Goal: Information Seeking & Learning: Find specific fact

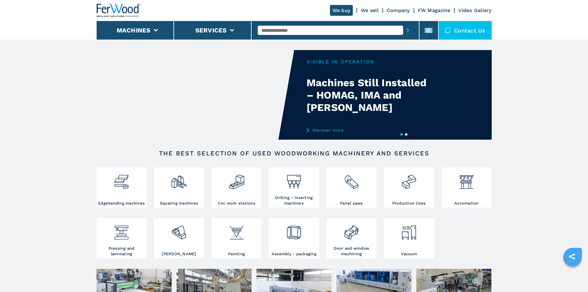
click at [265, 31] on input "text" at bounding box center [330, 30] width 145 height 9
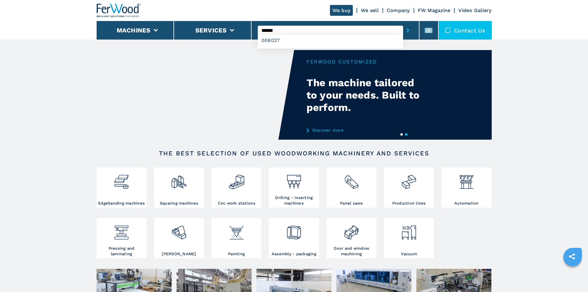
type input "******"
click at [407, 31] on icon "submit-button" at bounding box center [408, 30] width 3 height 4
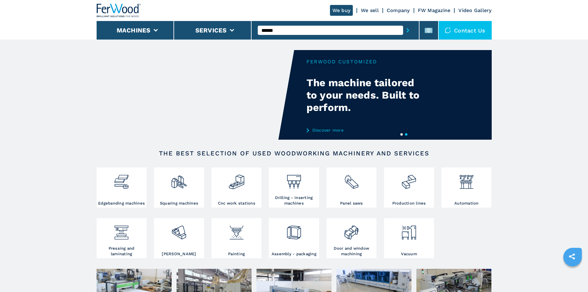
click at [407, 29] on icon "submit-button" at bounding box center [408, 30] width 3 height 4
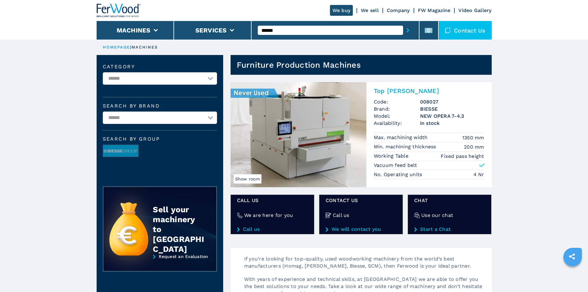
click at [407, 90] on h2 "Top Sanders" at bounding box center [429, 90] width 111 height 7
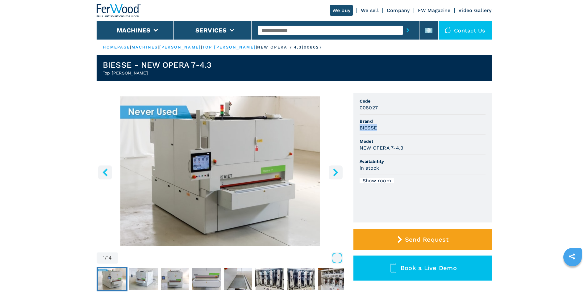
drag, startPoint x: 360, startPoint y: 129, endPoint x: 384, endPoint y: 128, distance: 23.8
click at [384, 128] on div "BIESSE" at bounding box center [423, 127] width 126 height 7
copy h3 "BIESSE"
click at [396, 123] on span "Brand" at bounding box center [423, 121] width 126 height 6
drag, startPoint x: 360, startPoint y: 146, endPoint x: 405, endPoint y: 146, distance: 45.7
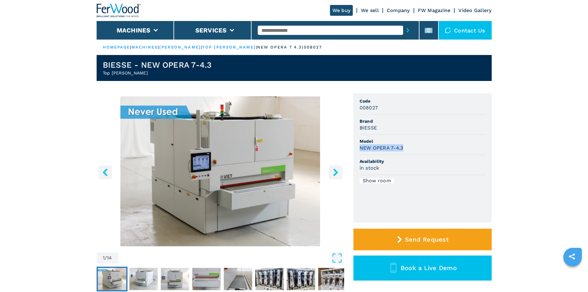
click at [405, 146] on div "NEW OPERA 7-4.3" at bounding box center [423, 147] width 126 height 7
copy h3 "NEW OPERA 7-4.3"
click at [412, 142] on span "Model" at bounding box center [423, 141] width 126 height 6
drag, startPoint x: 357, startPoint y: 106, endPoint x: 385, endPoint y: 108, distance: 27.6
click at [385, 108] on ul "Code 008027 Brand BIESSE Model NEW OPERA 7-4.3 Availability in stock Show room" at bounding box center [422, 157] width 138 height 129
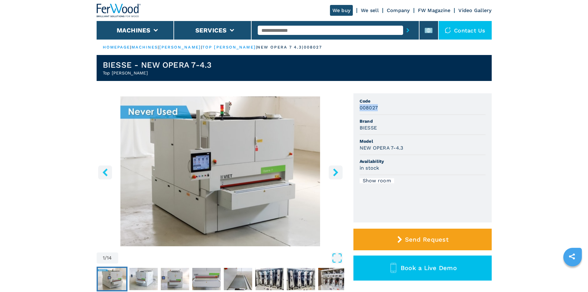
copy h3 "008027"
click at [386, 108] on div "008027" at bounding box center [423, 107] width 126 height 7
click at [279, 31] on input "text" at bounding box center [330, 30] width 145 height 9
paste input "******"
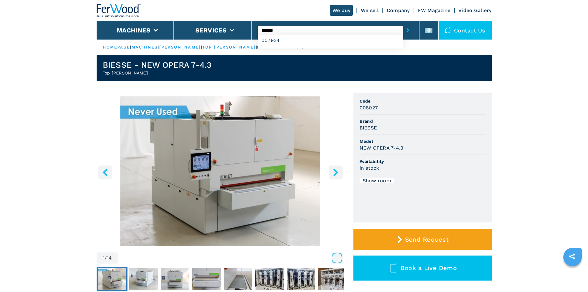
type input "******"
click at [406, 30] on button "submit-button" at bounding box center [408, 30] width 10 height 14
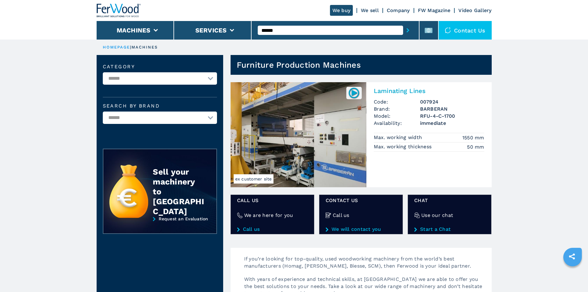
click at [396, 92] on h2 "Laminating Lines" at bounding box center [429, 90] width 111 height 7
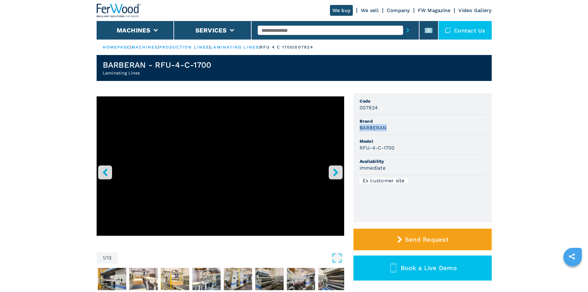
drag, startPoint x: 360, startPoint y: 127, endPoint x: 398, endPoint y: 125, distance: 38.3
click at [398, 125] on div "BARBERAN" at bounding box center [423, 127] width 126 height 7
copy h3 "BARBERAN"
click at [398, 125] on div "BARBERAN" at bounding box center [423, 127] width 126 height 7
drag, startPoint x: 361, startPoint y: 147, endPoint x: 404, endPoint y: 145, distance: 43.9
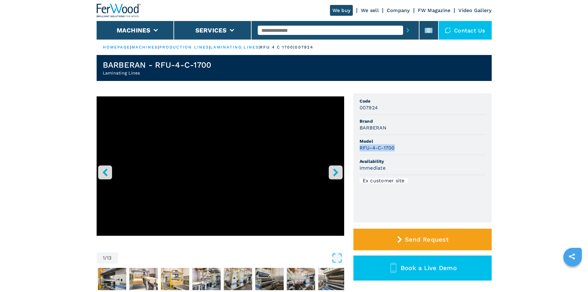
click at [404, 145] on ul "Code 007924 Brand BARBERAN Model RFU-4-C-1700 Availability immediate Ex custome…" at bounding box center [422, 157] width 138 height 129
copy h3 "RFU-4-C-1700"
click at [404, 145] on div "RFU-4-C-1700" at bounding box center [423, 147] width 126 height 7
drag, startPoint x: 358, startPoint y: 105, endPoint x: 392, endPoint y: 111, distance: 34.5
click at [392, 111] on ul "Code 007924 Brand BARBERAN Model RFU-4-C-1700 Availability immediate Ex custome…" at bounding box center [422, 157] width 138 height 129
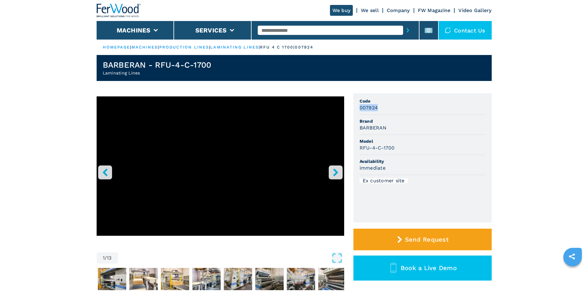
copy h3 "007924"
click at [397, 111] on div "007924" at bounding box center [423, 107] width 126 height 7
click at [277, 30] on input "text" at bounding box center [330, 30] width 145 height 9
paste input "******"
type input "******"
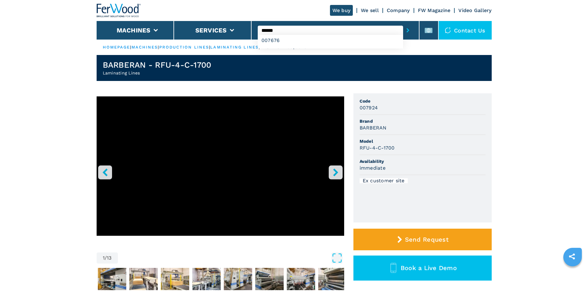
click at [407, 31] on button "submit-button" at bounding box center [408, 30] width 10 height 14
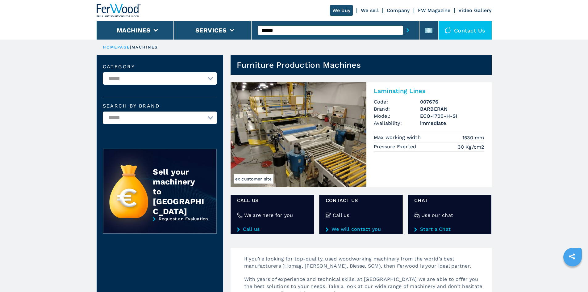
click at [379, 91] on h2 "Laminating Lines" at bounding box center [429, 90] width 111 height 7
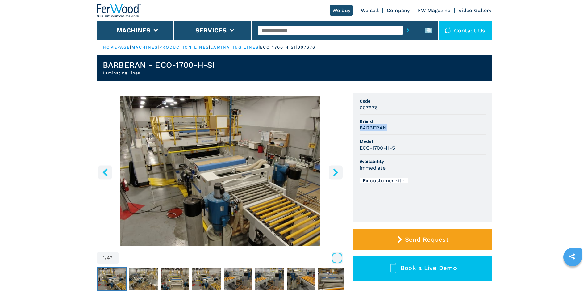
drag, startPoint x: 360, startPoint y: 129, endPoint x: 395, endPoint y: 128, distance: 34.3
click at [395, 128] on div "BARBERAN" at bounding box center [423, 127] width 126 height 7
copy h3 "BARBERAN"
click at [395, 128] on div "BARBERAN" at bounding box center [423, 127] width 126 height 7
drag, startPoint x: 359, startPoint y: 149, endPoint x: 409, endPoint y: 149, distance: 49.7
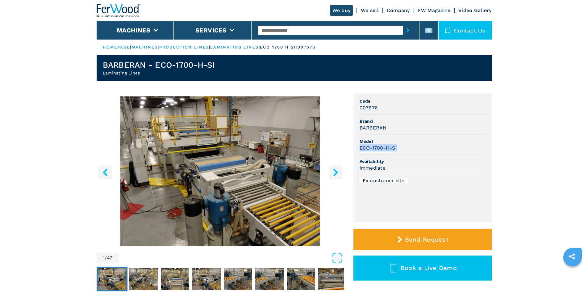
click at [409, 149] on ul "Code 007676 Brand BARBERAN Model ECO-1700-H-SI Availability immediate Ex custom…" at bounding box center [422, 157] width 138 height 129
copy h3 "ECO-1700-H-SI"
click at [409, 149] on div "ECO-1700-H-SI" at bounding box center [423, 147] width 126 height 7
drag, startPoint x: 374, startPoint y: 107, endPoint x: 355, endPoint y: 106, distance: 19.2
click at [355, 106] on ul "Code 007676 Brand BARBERAN Model ECO-1700-H-SI Availability immediate Ex custom…" at bounding box center [422, 157] width 138 height 129
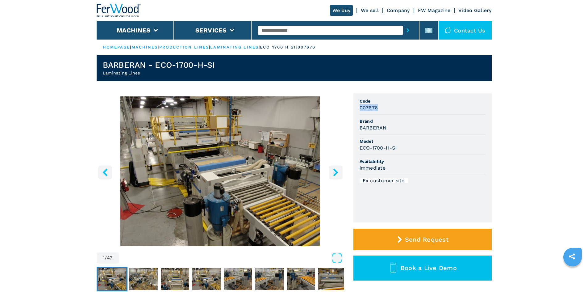
drag, startPoint x: 380, startPoint y: 106, endPoint x: 354, endPoint y: 107, distance: 26.6
click at [354, 107] on ul "Code 007676 Brand BARBERAN Model ECO-1700-H-SI Availability immediate Ex custom…" at bounding box center [422, 157] width 138 height 129
copy h3 "007676"
click at [407, 107] on div "007676" at bounding box center [423, 107] width 126 height 7
